Goal: Find specific page/section: Find specific page/section

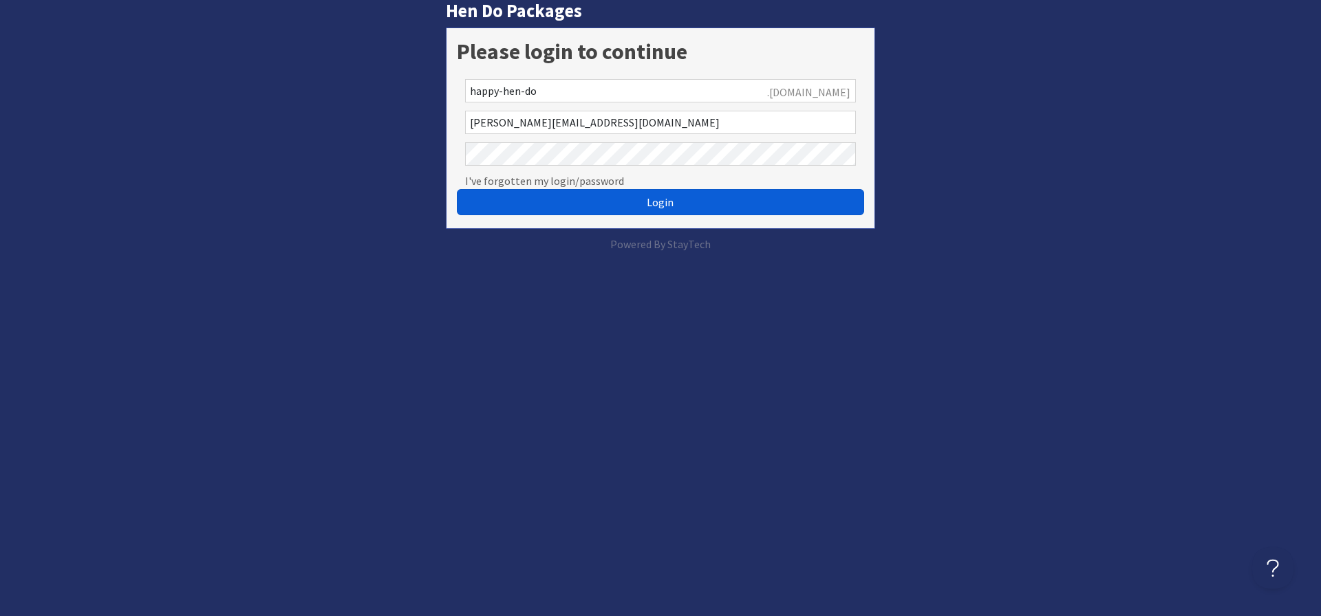
click at [563, 202] on button "Login" at bounding box center [660, 202] width 407 height 26
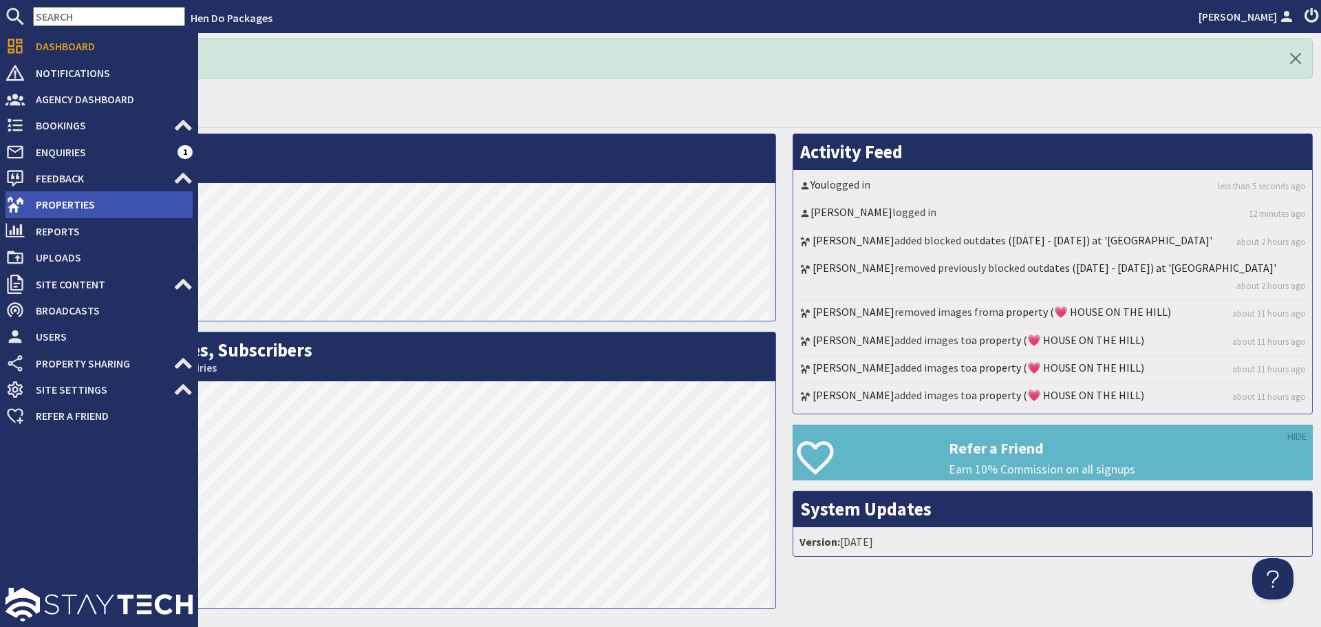
click at [35, 208] on span "Properties" at bounding box center [109, 204] width 168 height 22
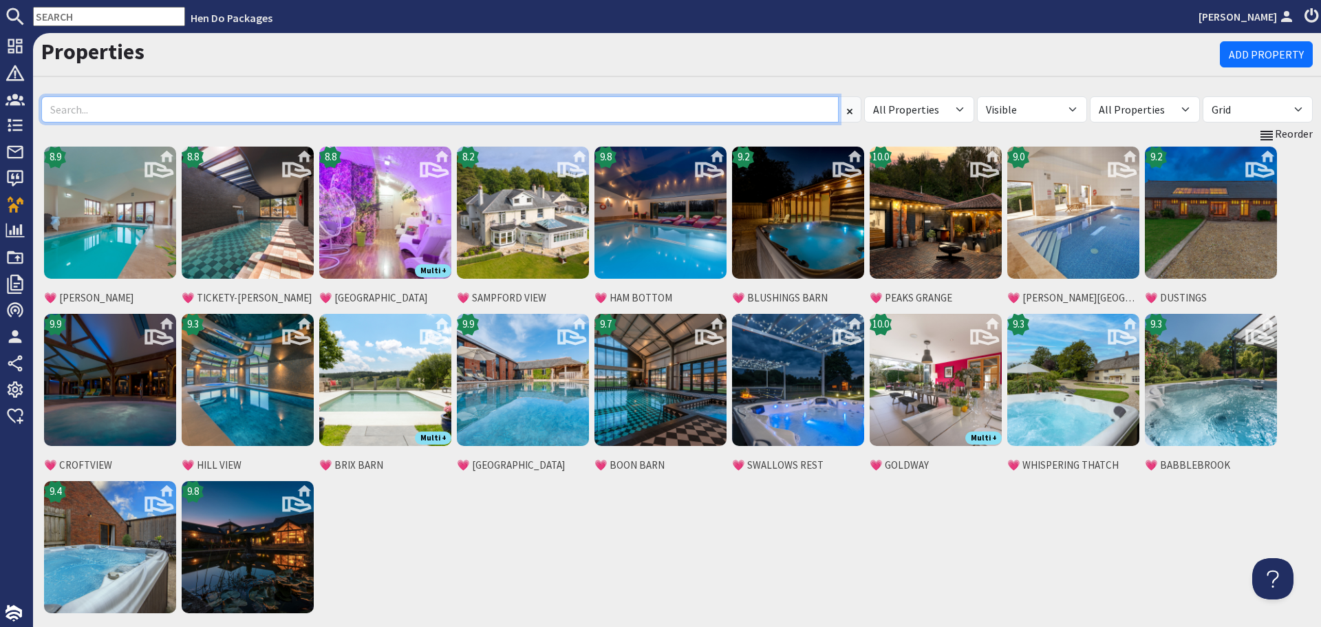
click at [302, 114] on input at bounding box center [439, 109] width 797 height 26
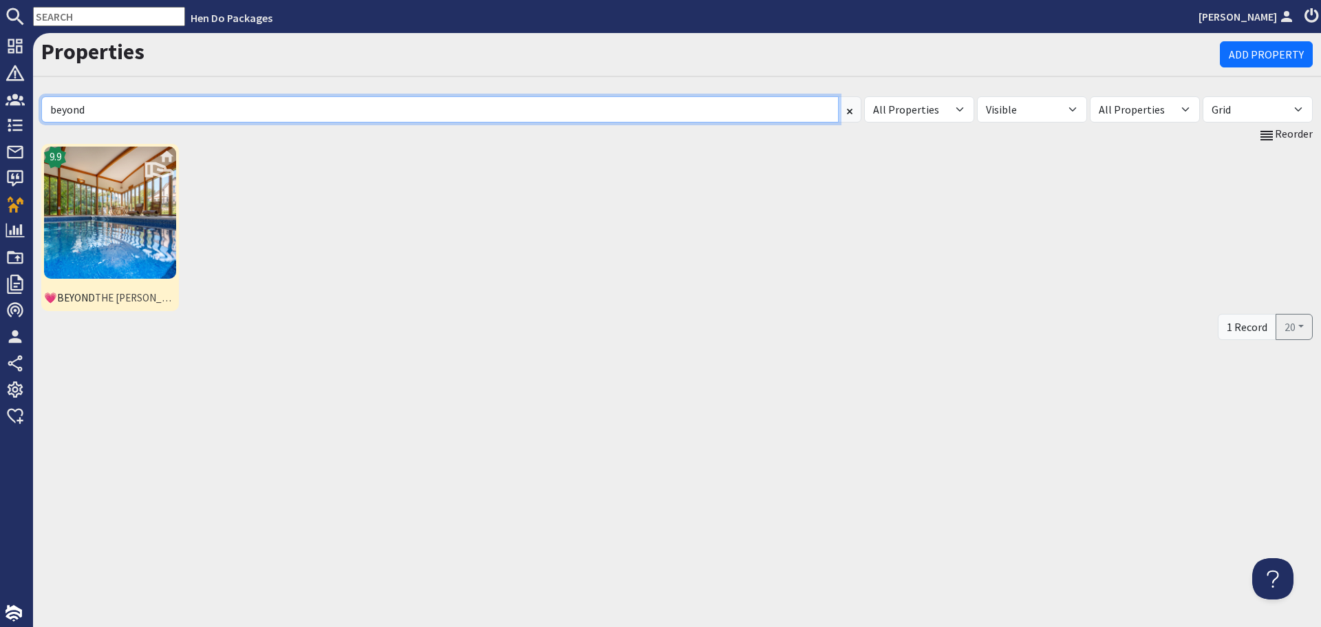
type input "beyond"
click at [127, 232] on img at bounding box center [110, 212] width 132 height 132
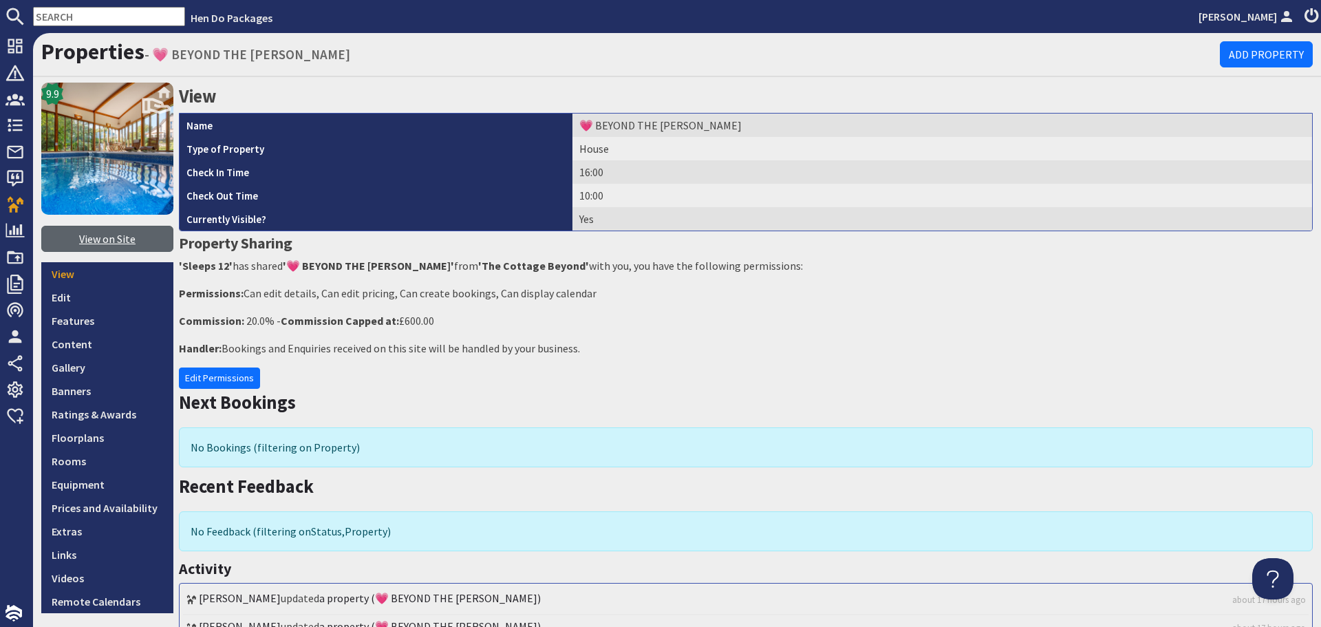
click at [90, 242] on link "View on Site" at bounding box center [107, 239] width 132 height 26
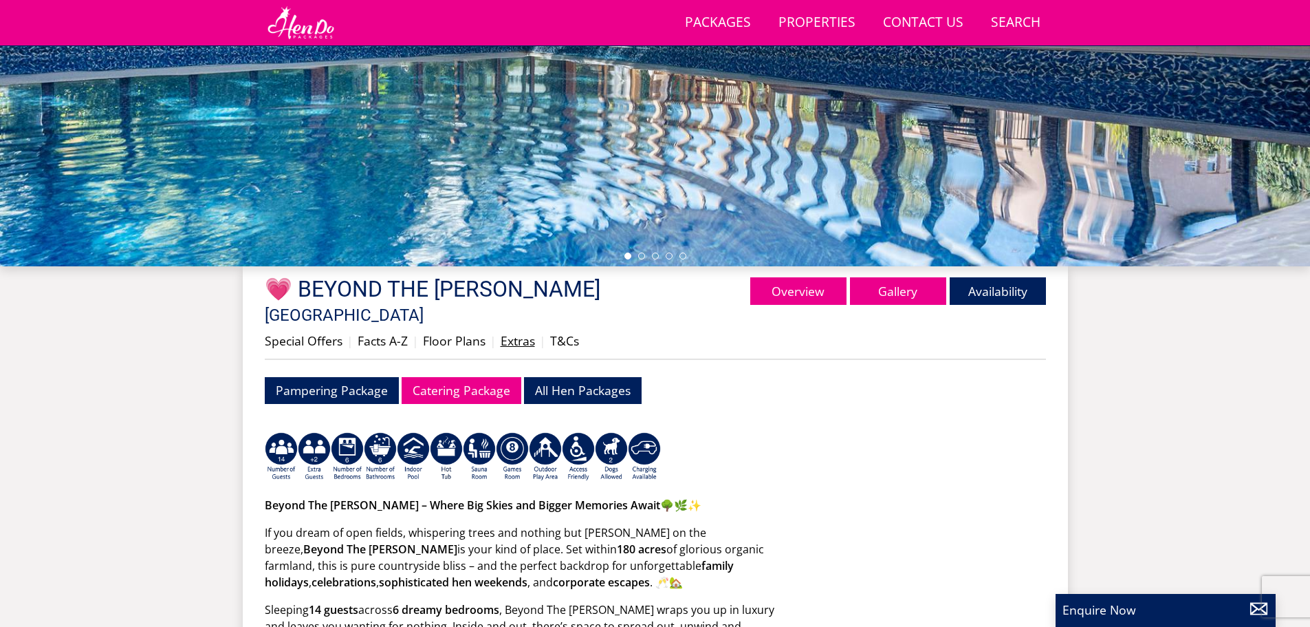
click at [515, 332] on link "Extras" at bounding box center [518, 340] width 34 height 17
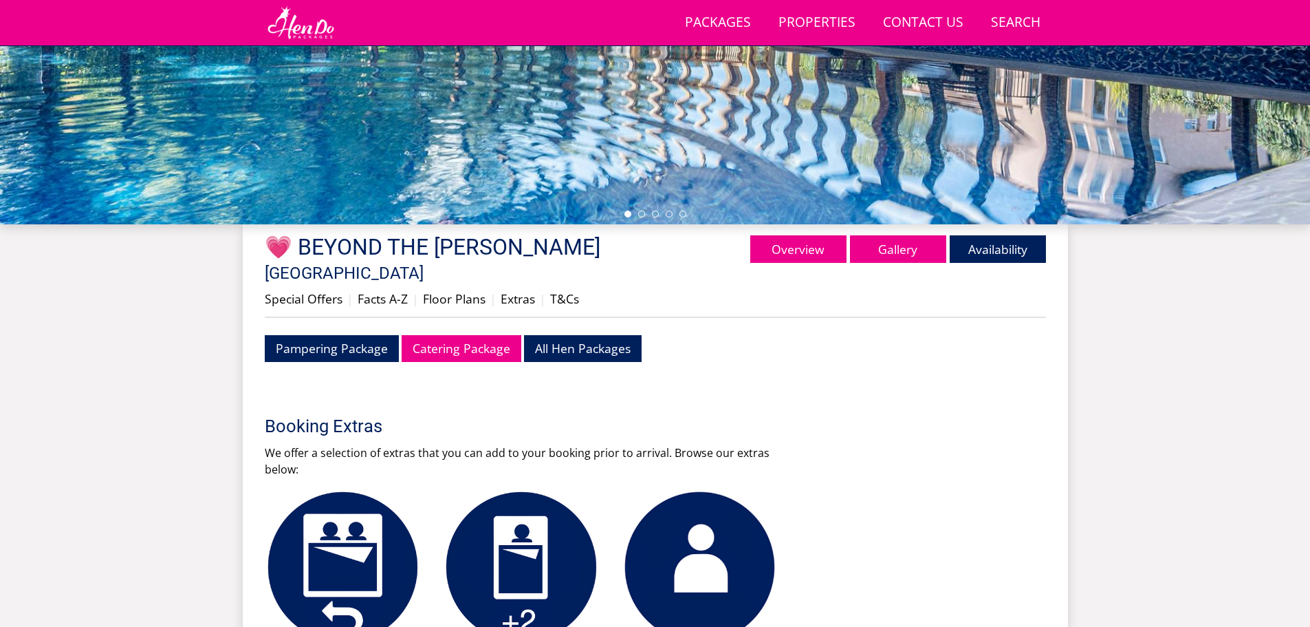
scroll to position [167, 0]
